Goal: Go to known website: Go to known website

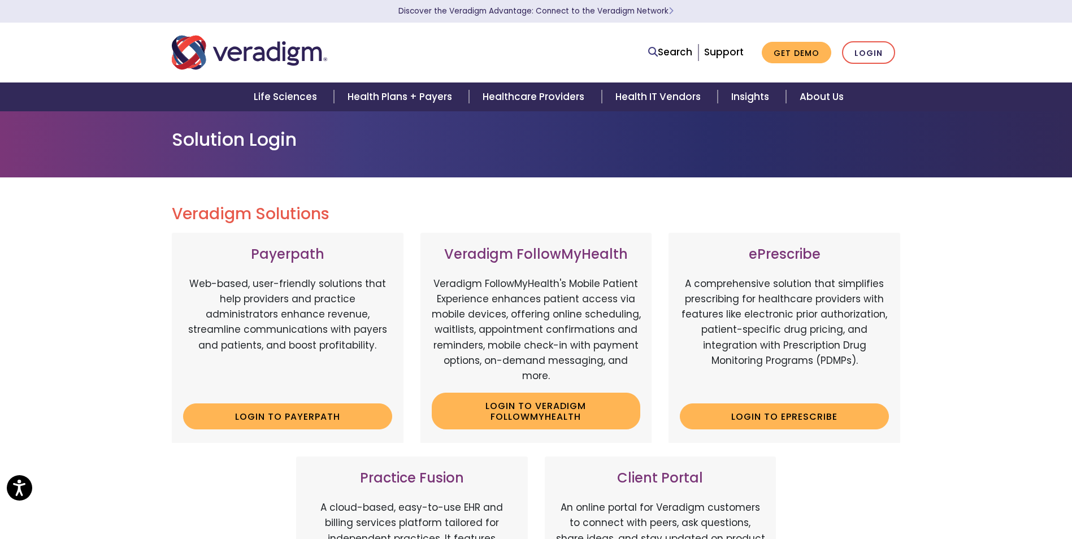
click at [877, 50] on link "Login" at bounding box center [868, 52] width 53 height 23
click at [277, 410] on link "Login to Payerpath" at bounding box center [287, 417] width 209 height 26
